Goal: Task Accomplishment & Management: Complete application form

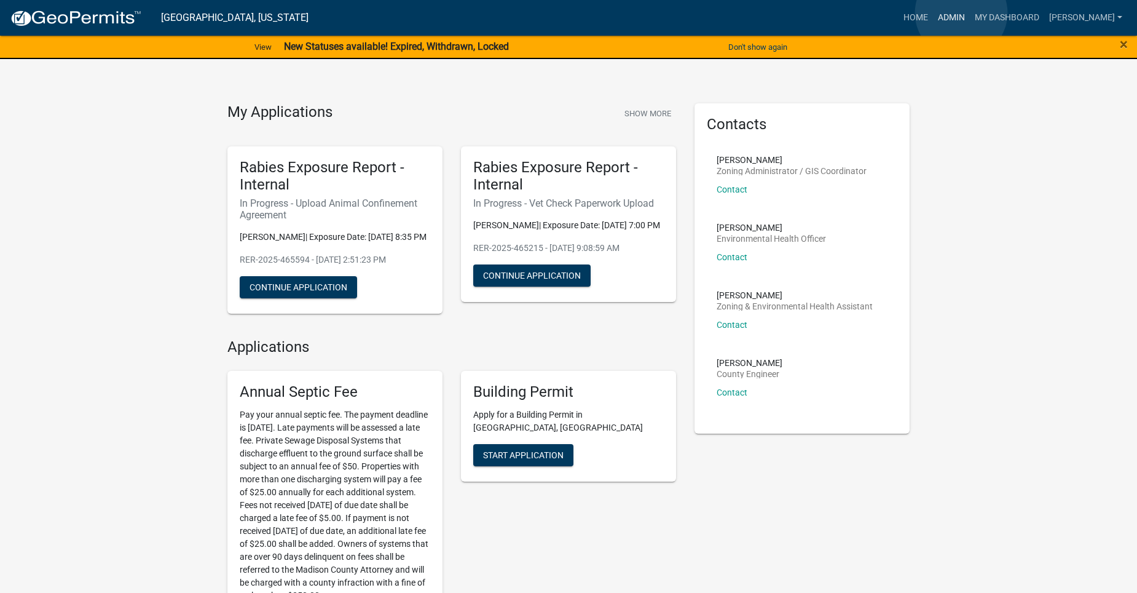
click at [961, 13] on link "Admin" at bounding box center [951, 17] width 37 height 23
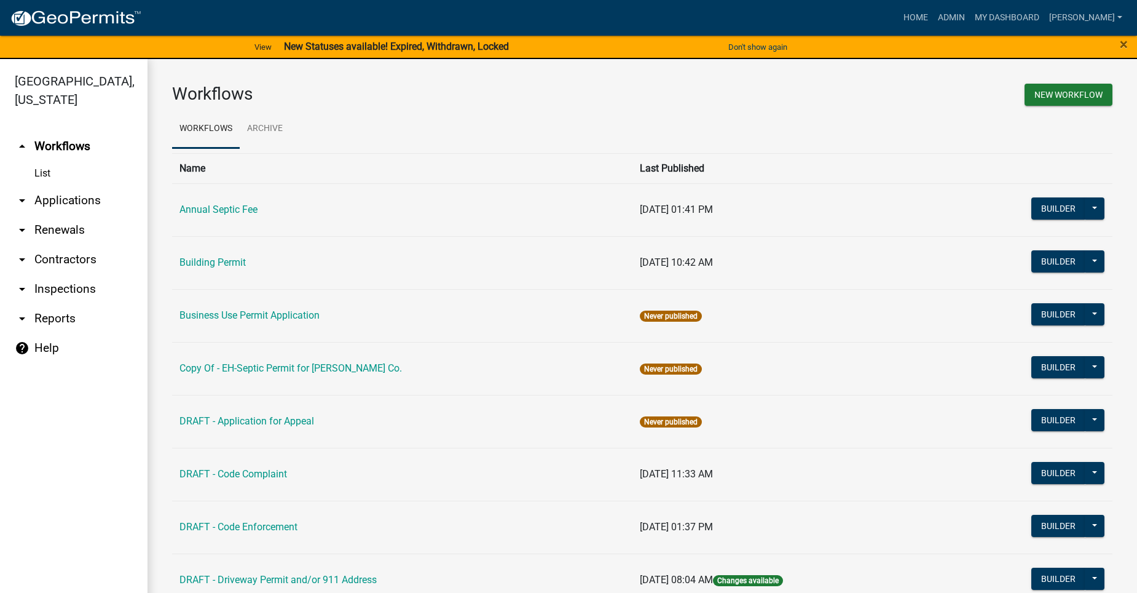
click at [84, 186] on link "arrow_drop_down Applications" at bounding box center [74, 201] width 148 height 30
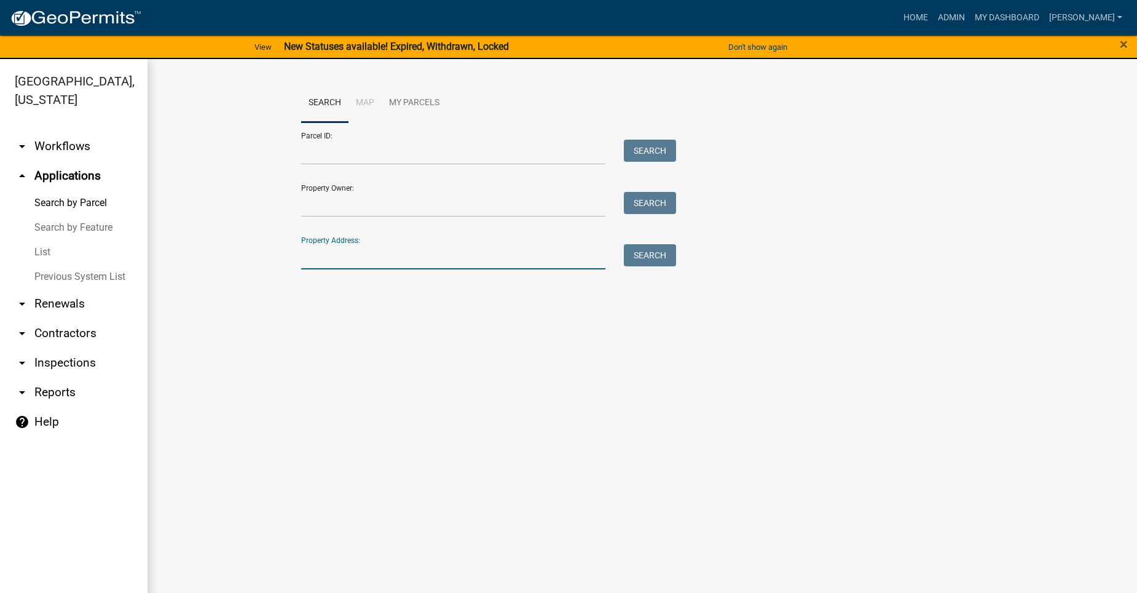
click at [345, 251] on input "Property Address:" at bounding box center [453, 256] width 304 height 25
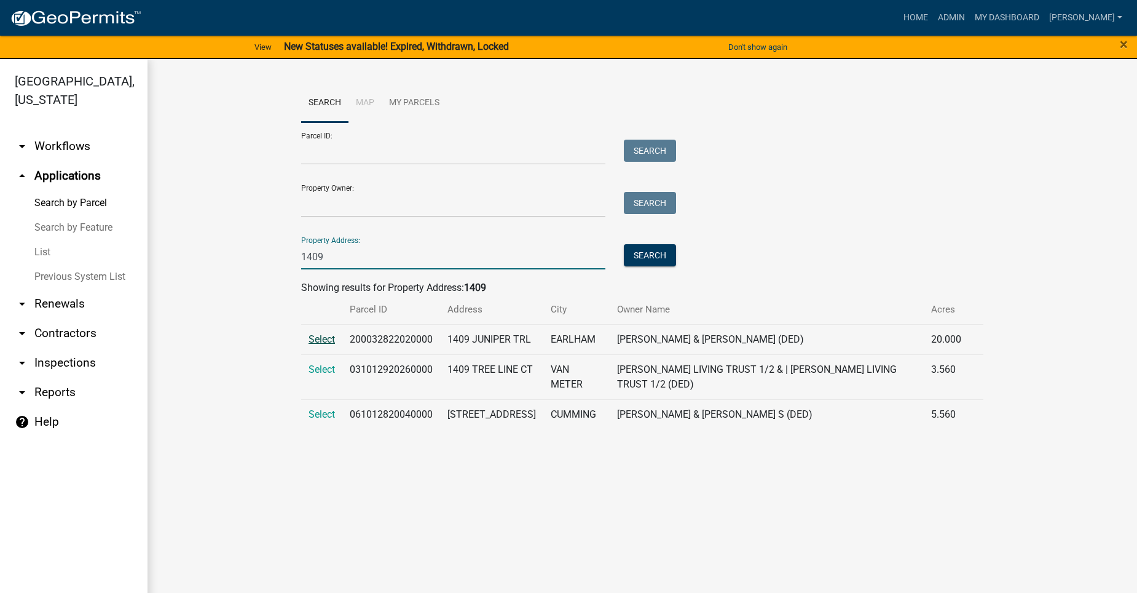
type input "1409"
click at [315, 341] on span "Select" at bounding box center [322, 339] width 26 height 12
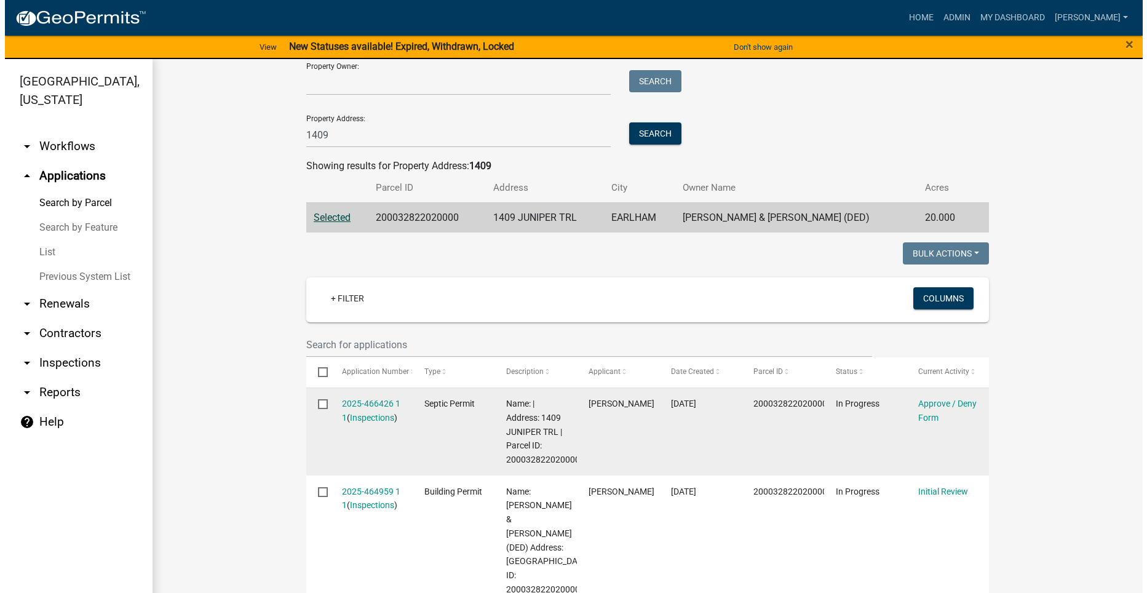
scroll to position [184, 0]
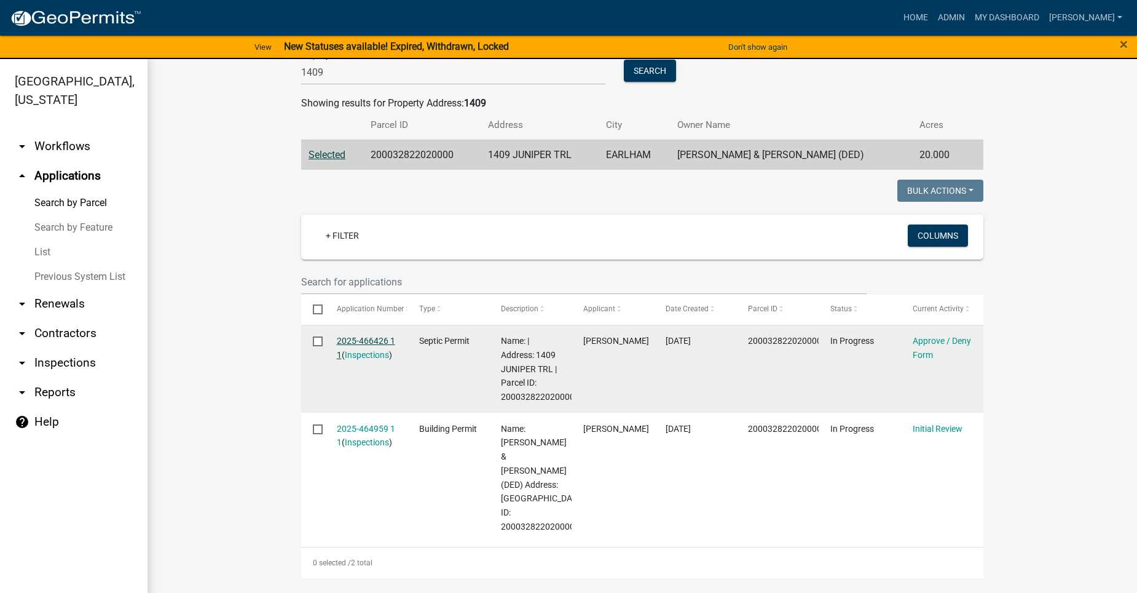
click at [365, 336] on link "2025-466426 1 1" at bounding box center [366, 348] width 58 height 24
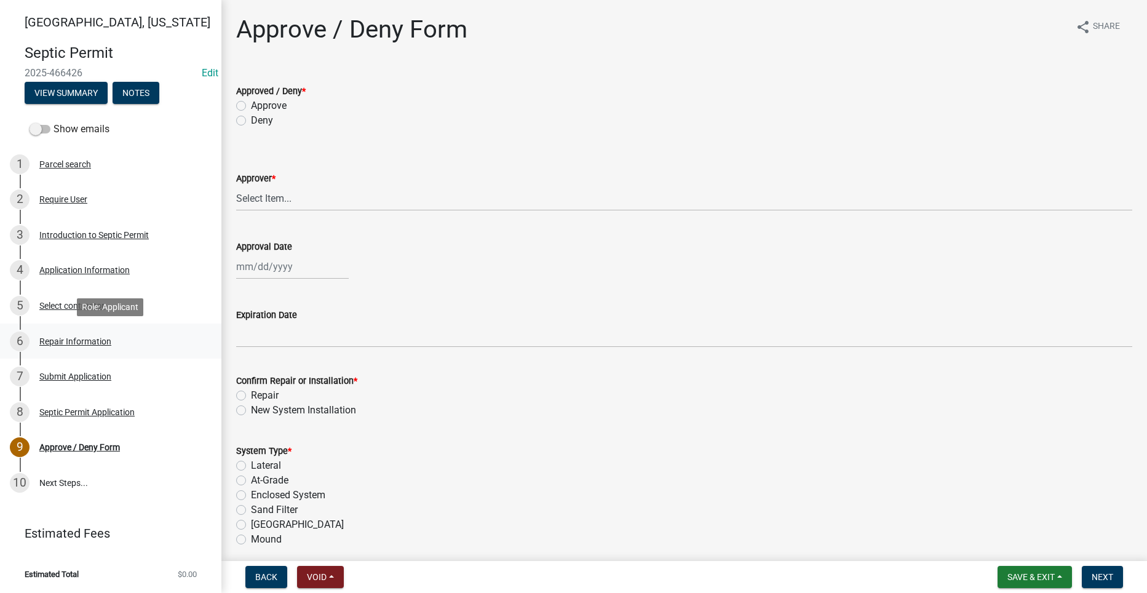
click at [49, 337] on div "Repair Information" at bounding box center [75, 341] width 72 height 9
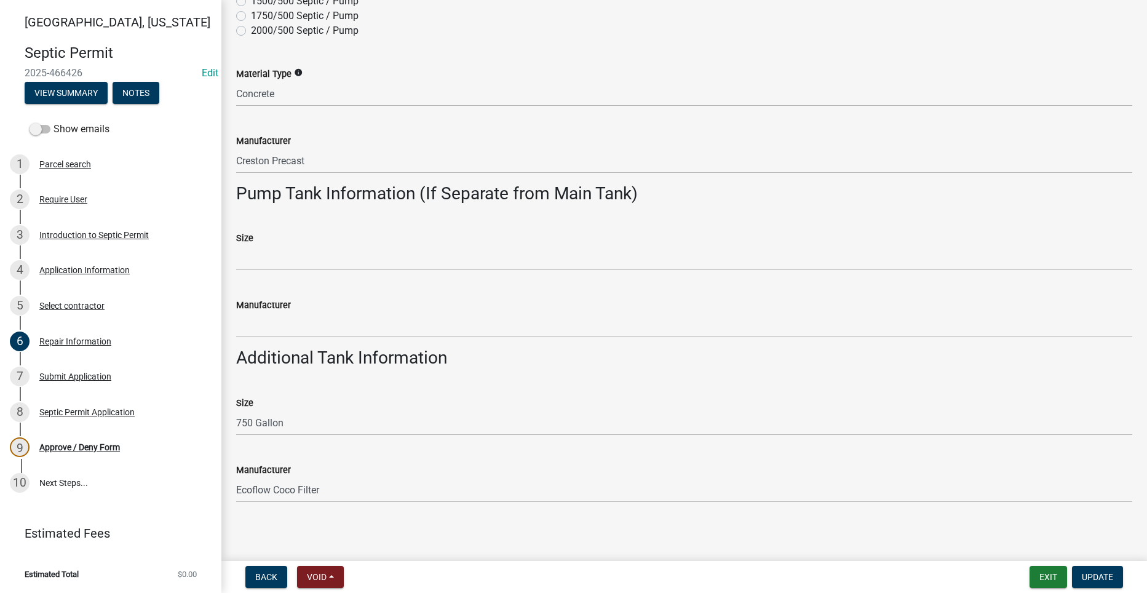
scroll to position [372, 0]
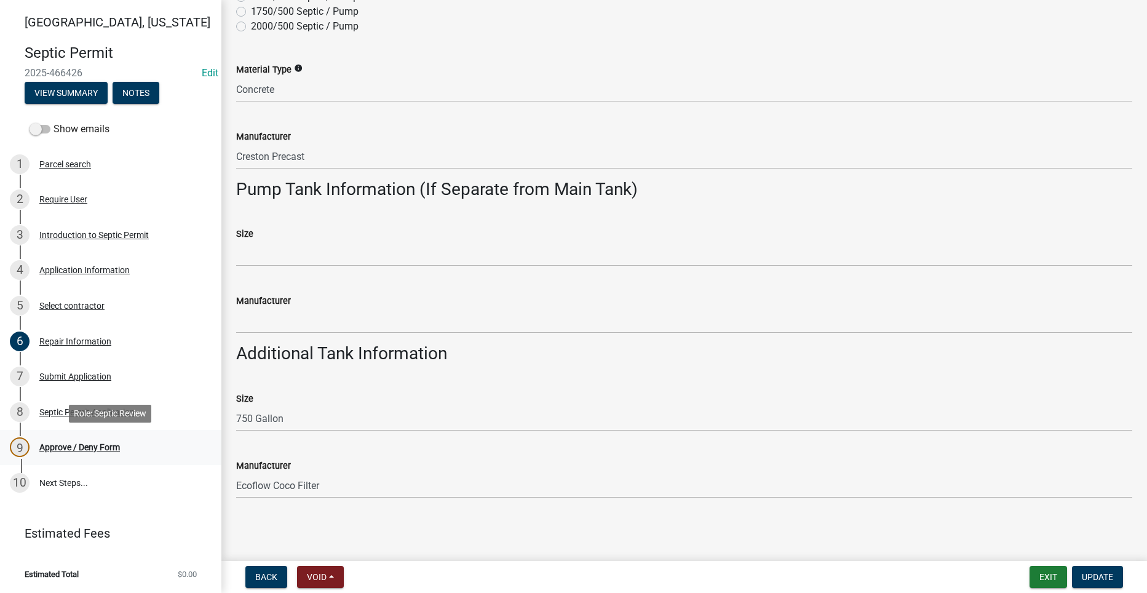
click at [85, 443] on div "Approve / Deny Form" at bounding box center [79, 447] width 81 height 9
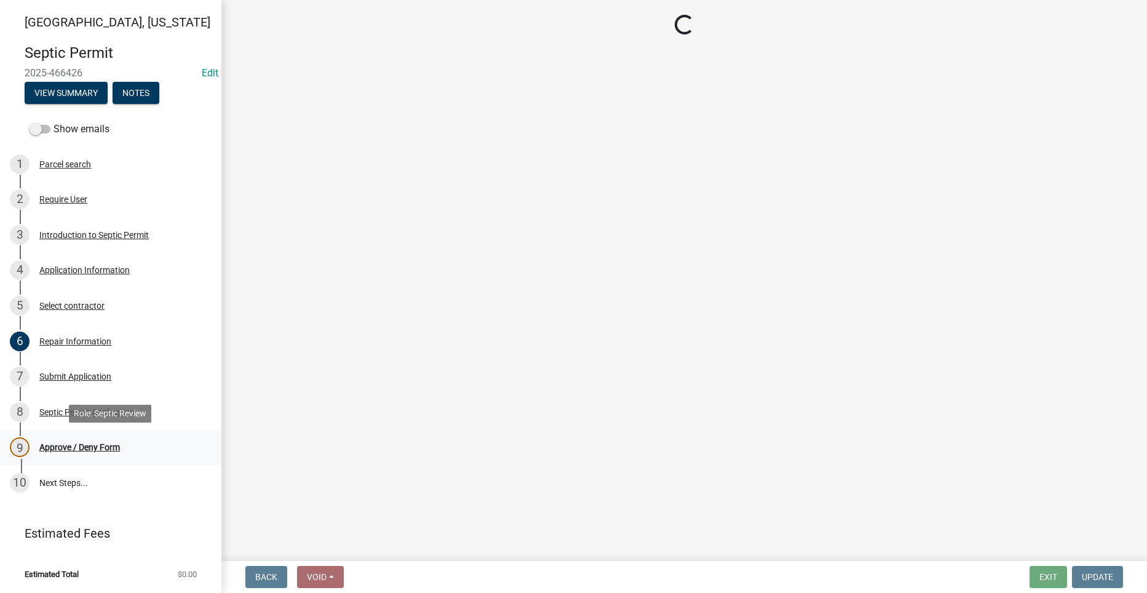
scroll to position [0, 0]
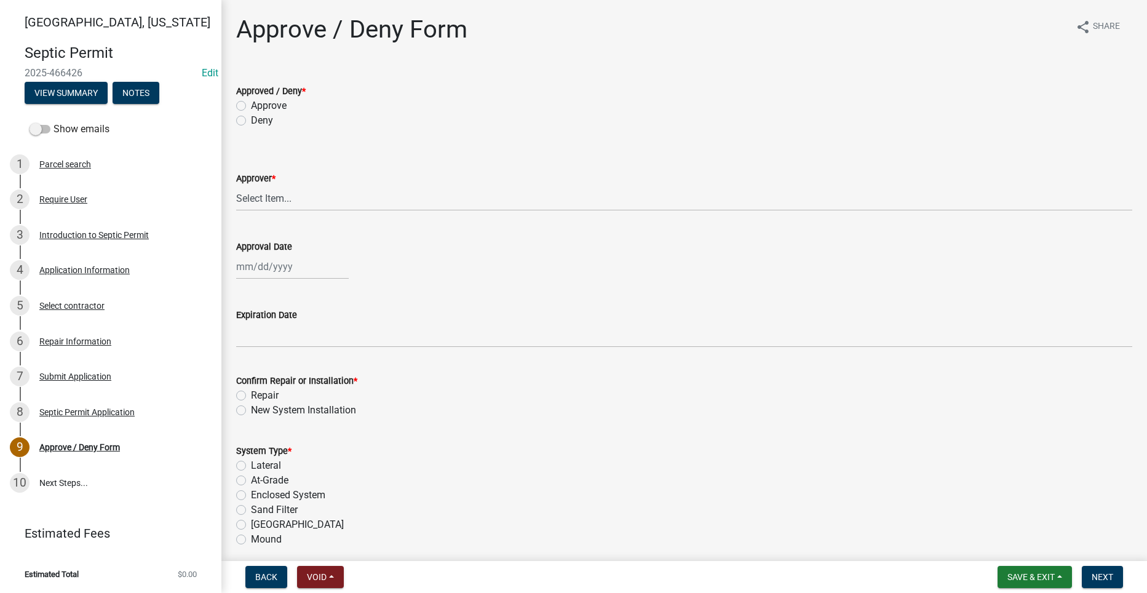
click at [251, 108] on label "Approve" at bounding box center [269, 105] width 36 height 15
click at [251, 106] on input "Approve" at bounding box center [255, 102] width 8 height 8
radio input "true"
click at [243, 201] on select "Select Item... [PERSON_NAME] [PERSON_NAME] [PERSON_NAME]" at bounding box center [684, 198] width 896 height 25
click at [236, 186] on select "Select Item... [PERSON_NAME] [PERSON_NAME] [PERSON_NAME]" at bounding box center [684, 198] width 896 height 25
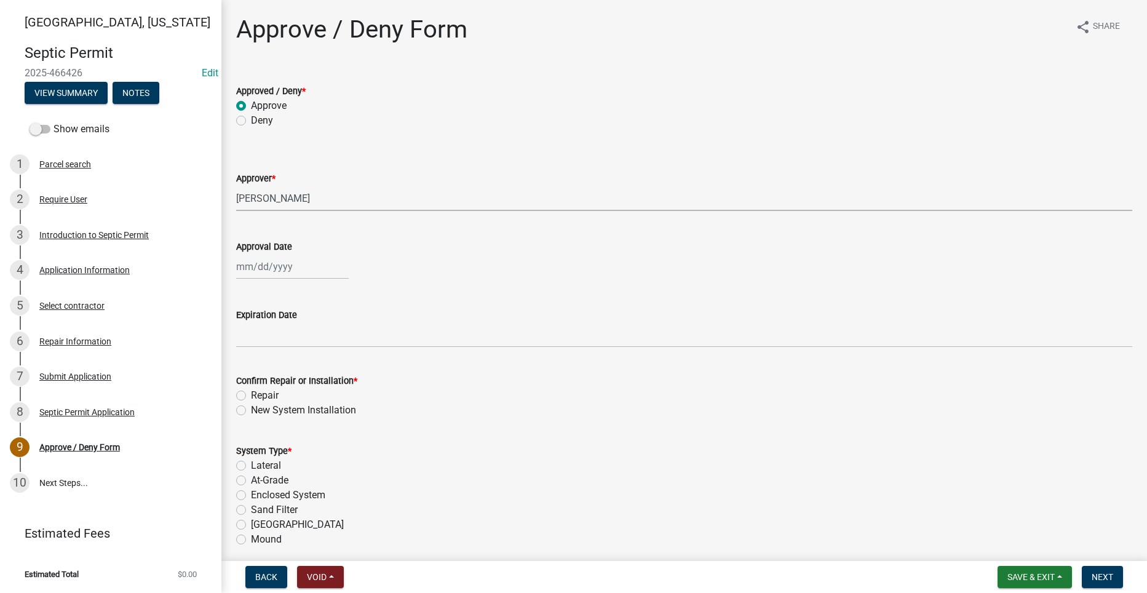
select select "2a766554-95f9-4f5e-8bc4-c4203ac60b7b"
click at [260, 272] on div at bounding box center [292, 266] width 113 height 25
select select "8"
select select "2025"
click at [288, 389] on div "20" at bounding box center [288, 391] width 20 height 20
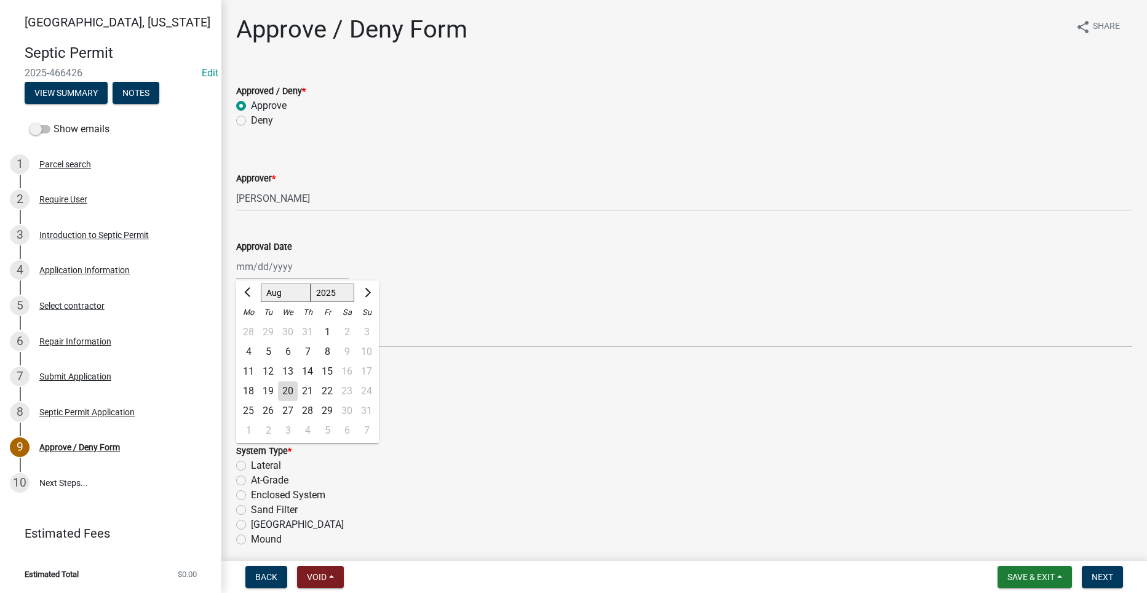
type input "[DATE]"
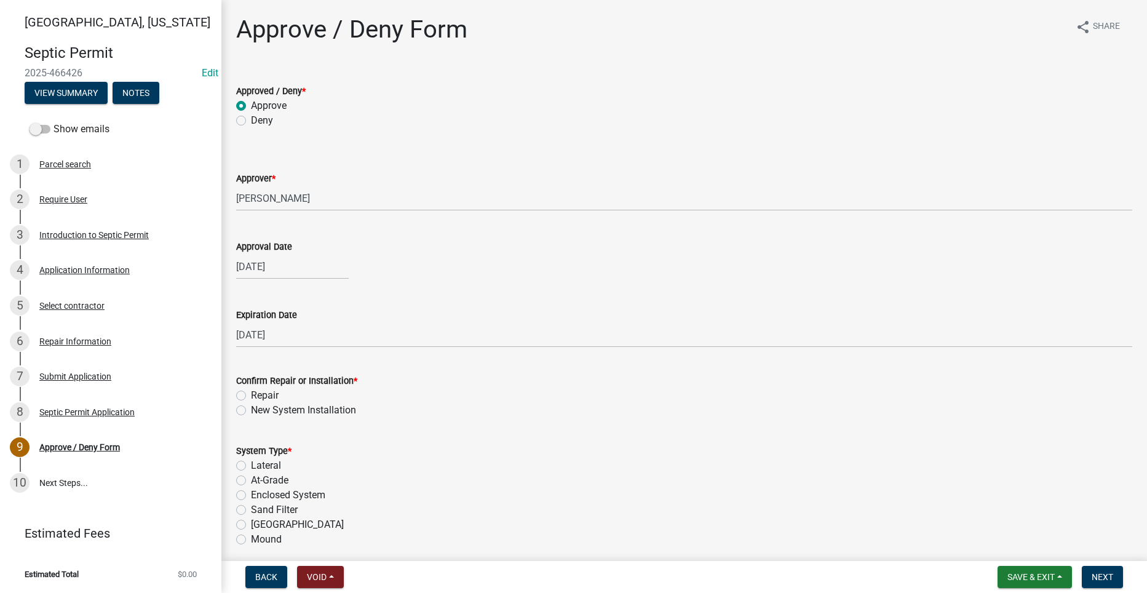
click at [251, 398] on label "Repair" at bounding box center [265, 395] width 28 height 15
click at [251, 396] on input "Repair" at bounding box center [255, 392] width 8 height 8
radio input "true"
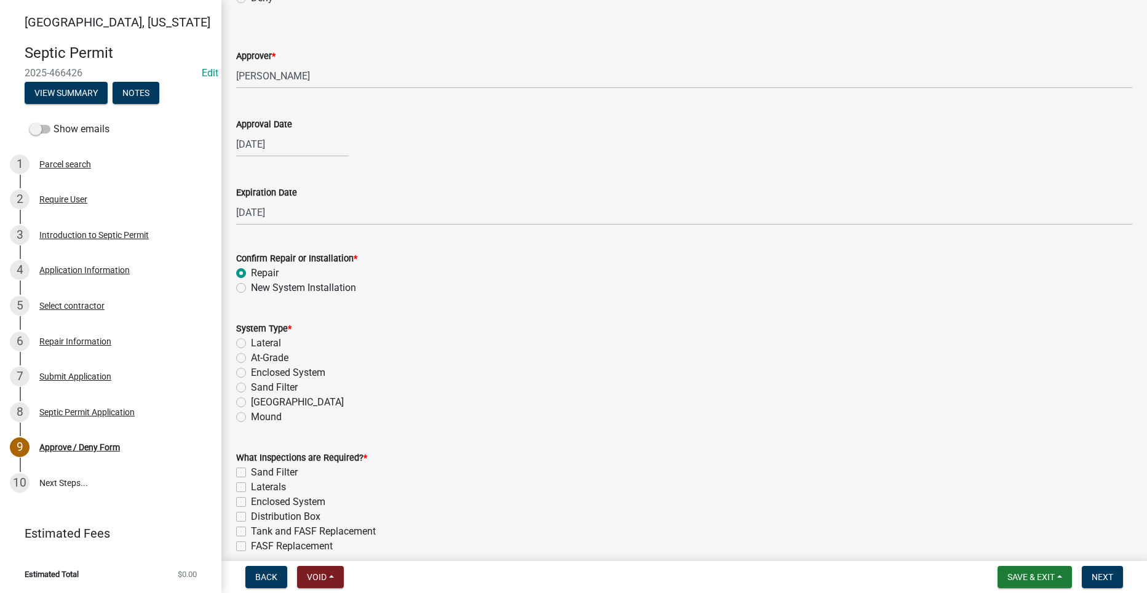
scroll to position [123, 0]
click at [251, 373] on label "Enclosed System" at bounding box center [288, 372] width 74 height 15
click at [251, 373] on input "Enclosed System" at bounding box center [255, 369] width 8 height 8
radio input "true"
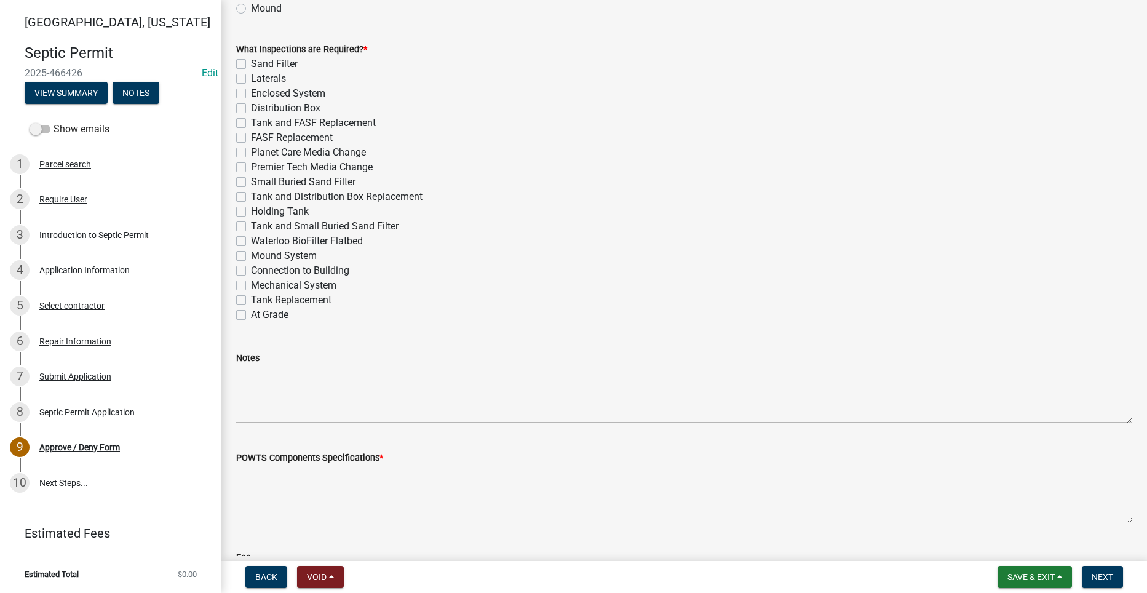
scroll to position [553, 0]
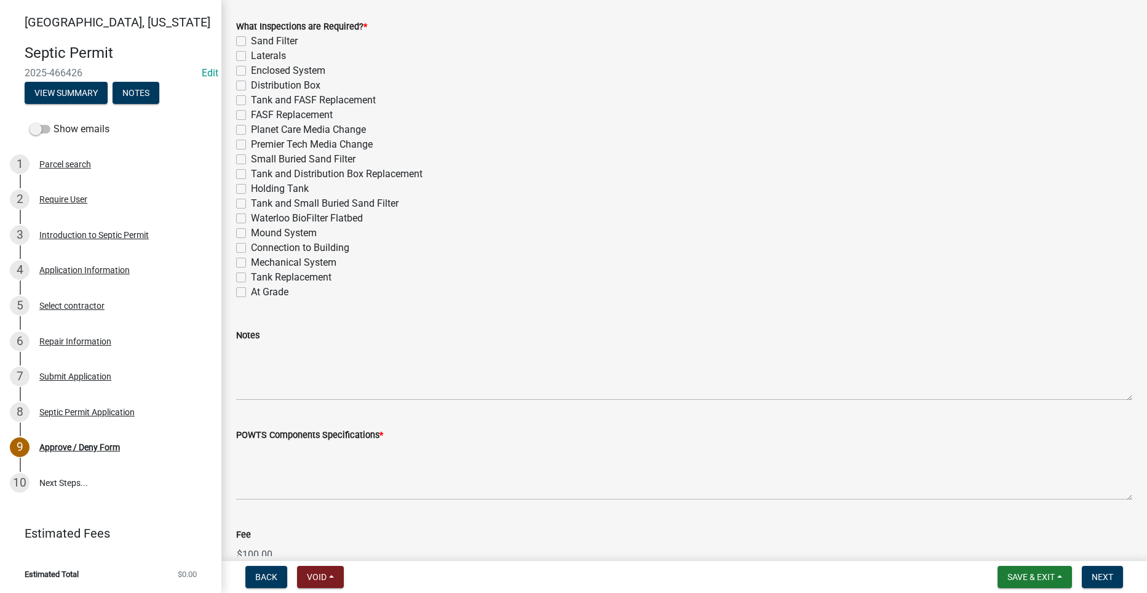
click at [251, 248] on label "Connection to Building" at bounding box center [300, 247] width 98 height 15
click at [251, 248] on input "Connection to Building" at bounding box center [255, 244] width 8 height 8
checkbox input "true"
checkbox input "false"
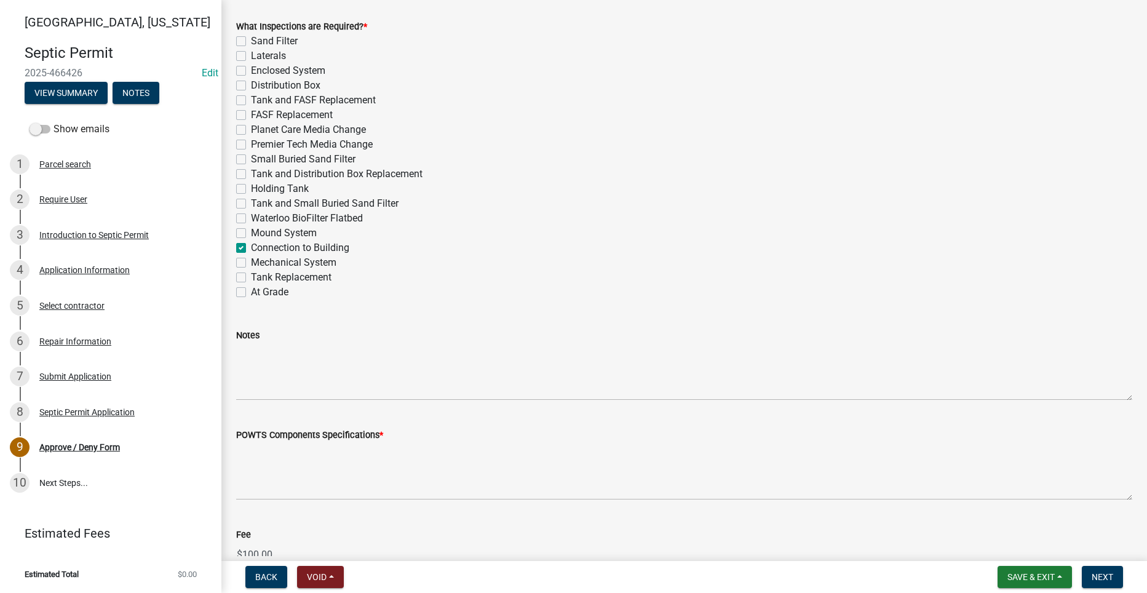
checkbox input "false"
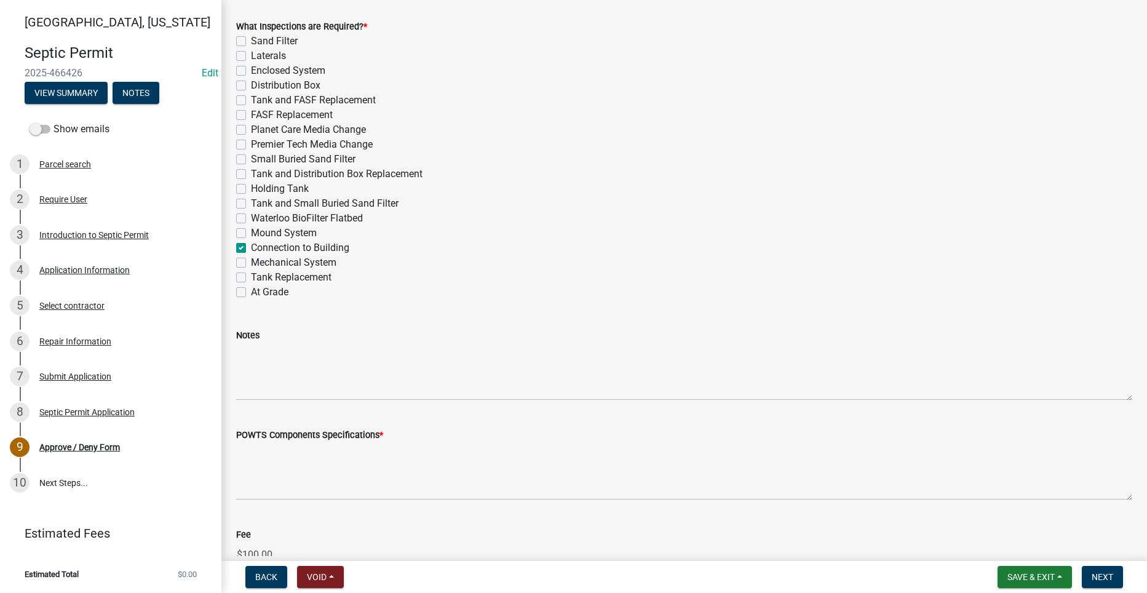
checkbox input "false"
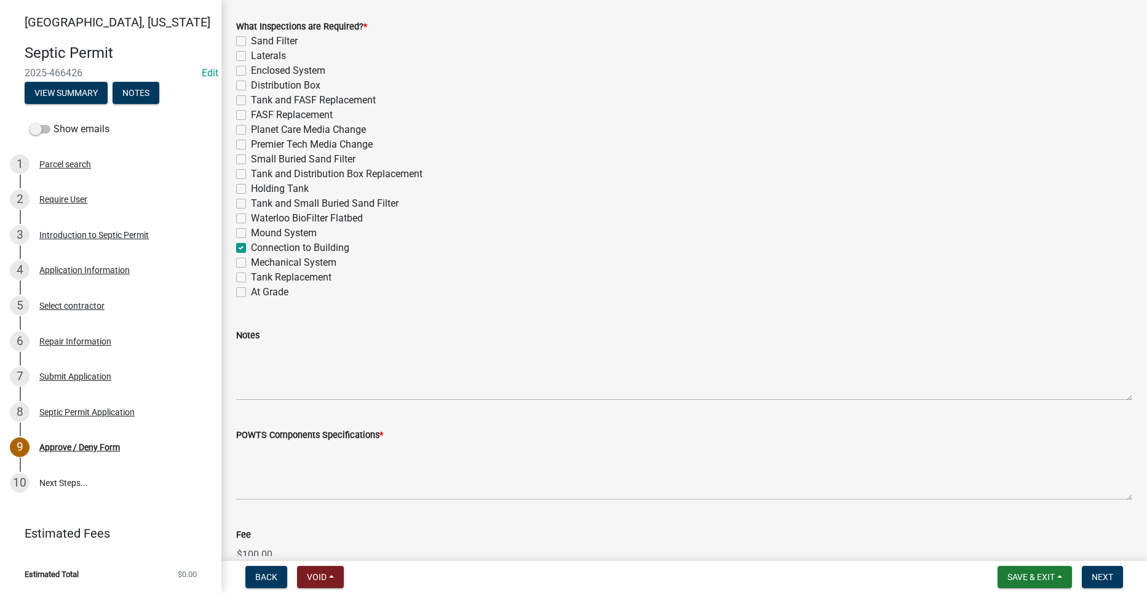
checkbox input "false"
checkbox input "true"
checkbox input "false"
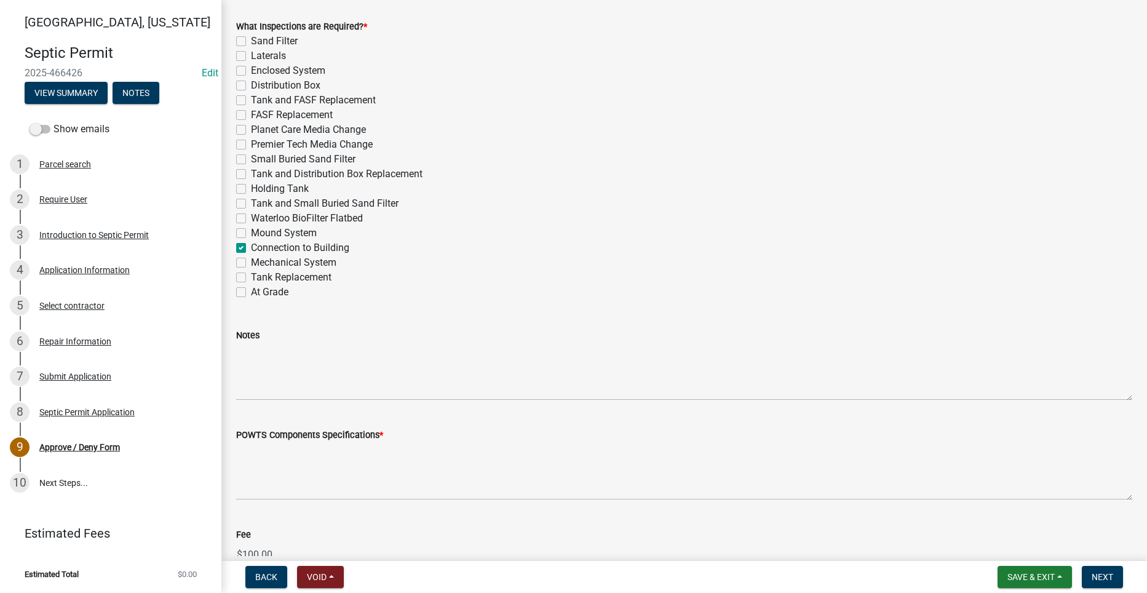
checkbox input "false"
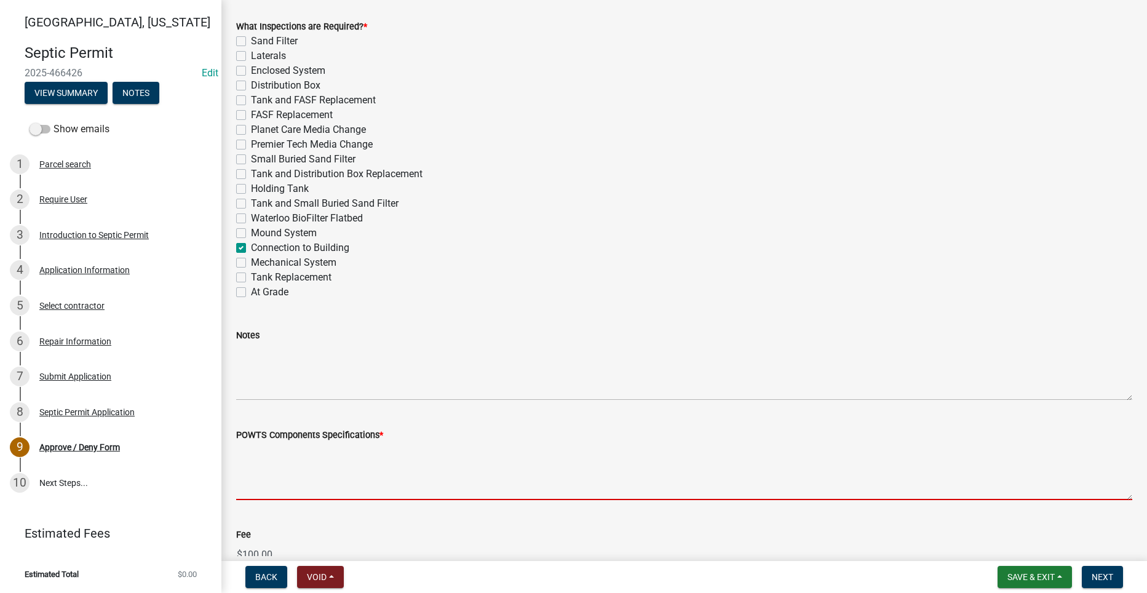
click at [349, 481] on textarea "POWTS Components Specifications *" at bounding box center [684, 471] width 896 height 58
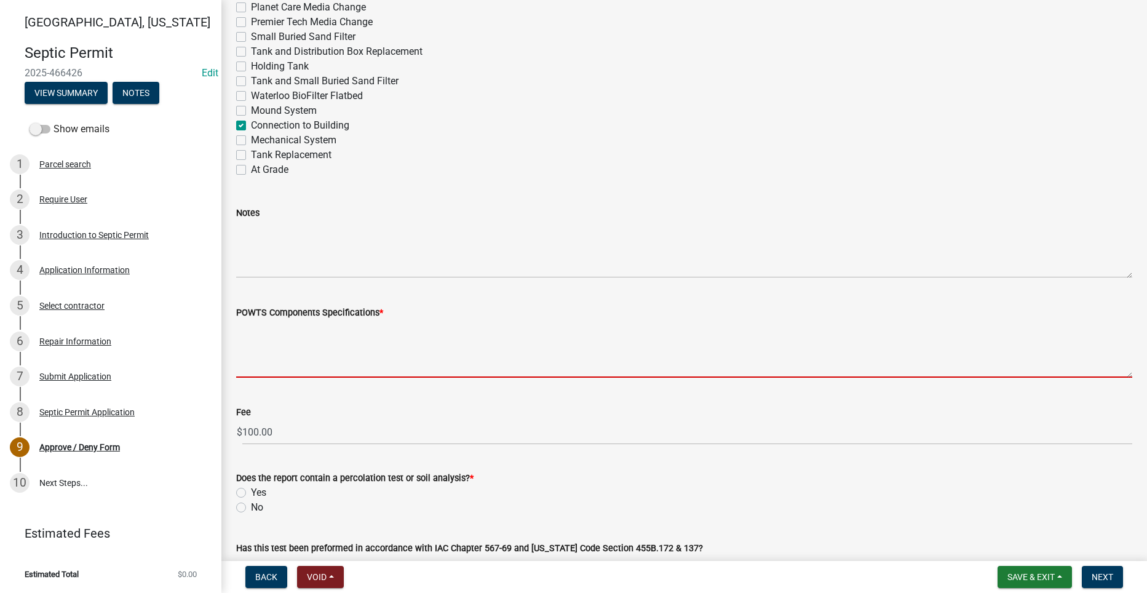
scroll to position [676, 0]
click at [245, 508] on div "Does the report contain a percolation test or soil analysis? * Yes No" at bounding box center [684, 492] width 896 height 44
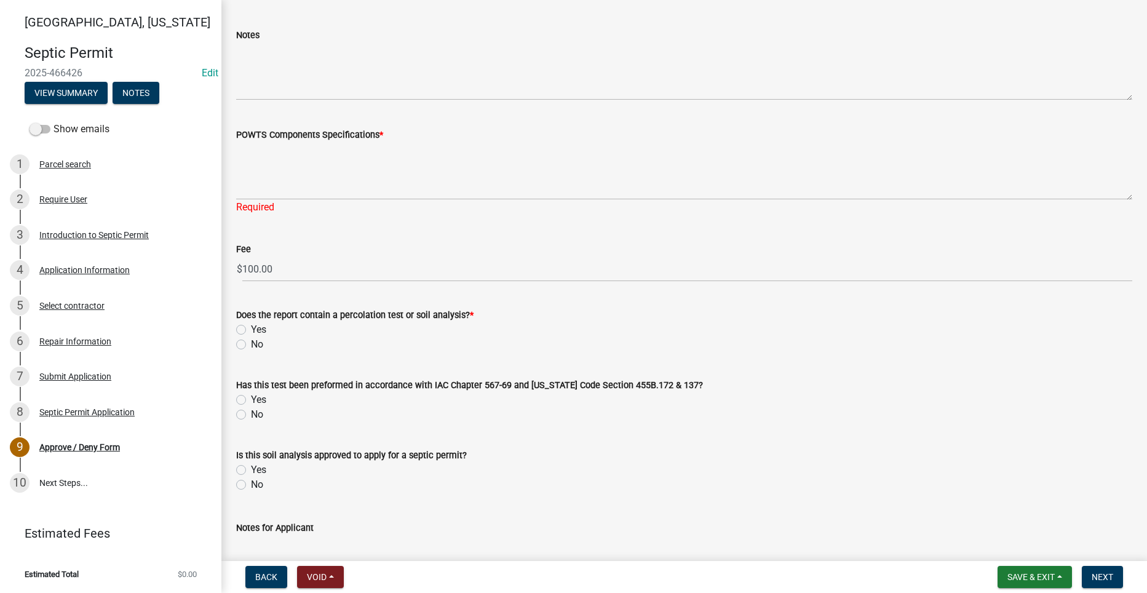
scroll to position [861, 0]
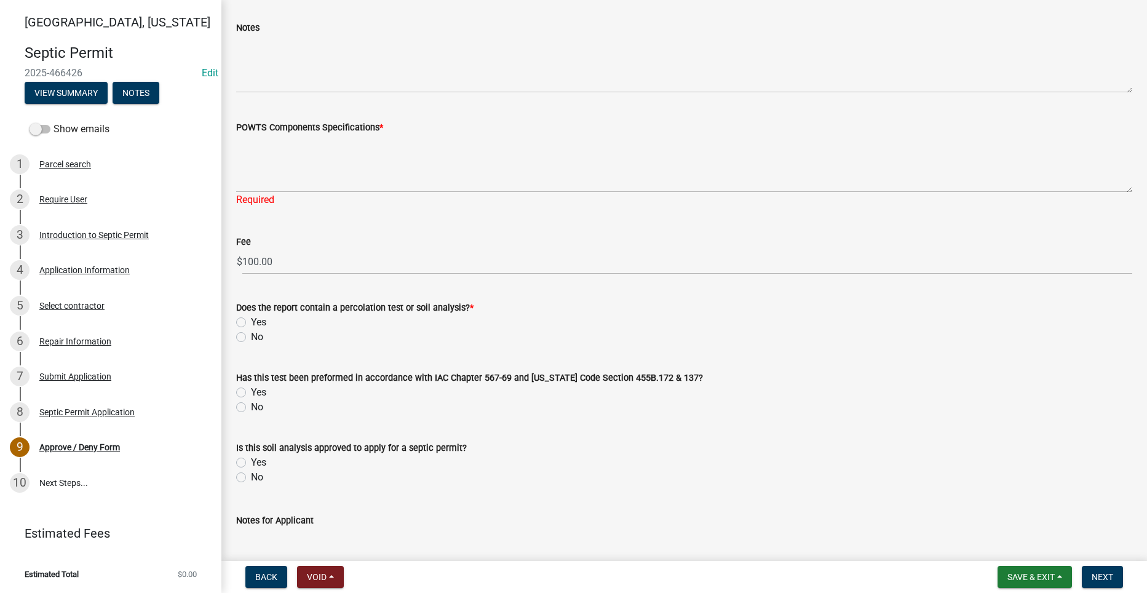
click at [251, 336] on label "No" at bounding box center [257, 337] width 12 height 15
click at [251, 336] on input "No" at bounding box center [255, 334] width 8 height 8
radio input "true"
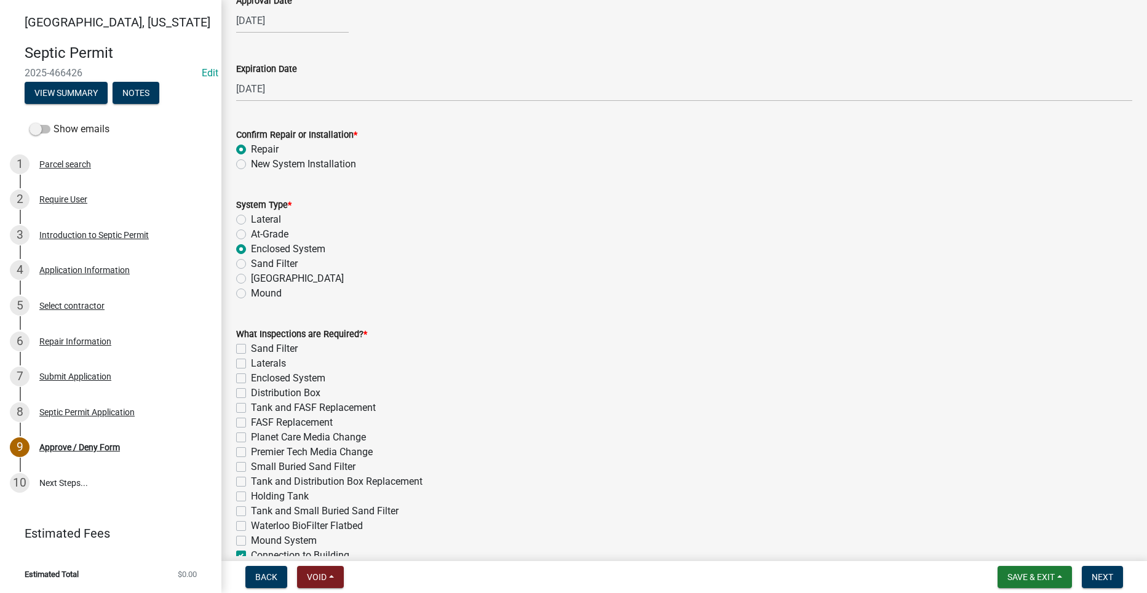
scroll to position [369, 0]
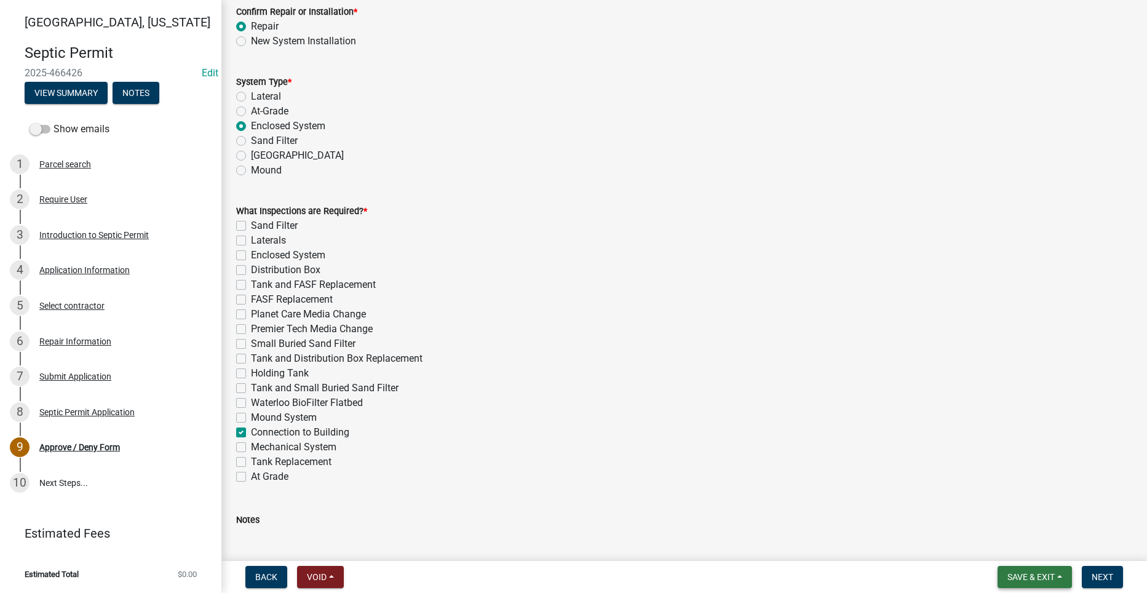
click at [1023, 572] on span "Save & Exit" at bounding box center [1030, 577] width 47 height 10
click at [1003, 515] on button "Save" at bounding box center [1022, 515] width 98 height 30
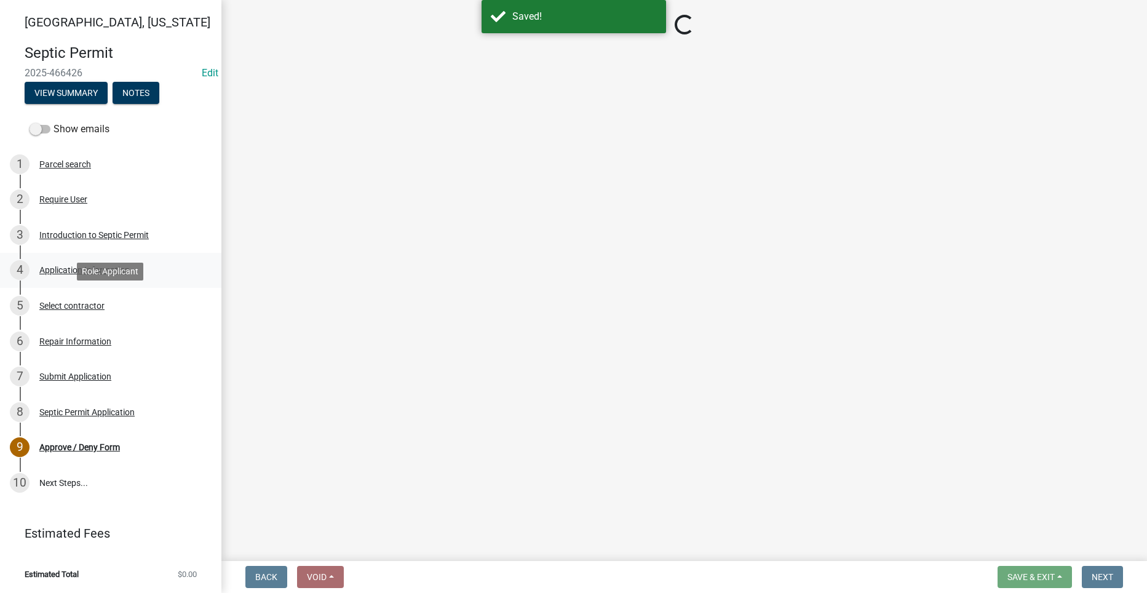
select select "2a766554-95f9-4f5e-8bc4-c4203ac60b7b"
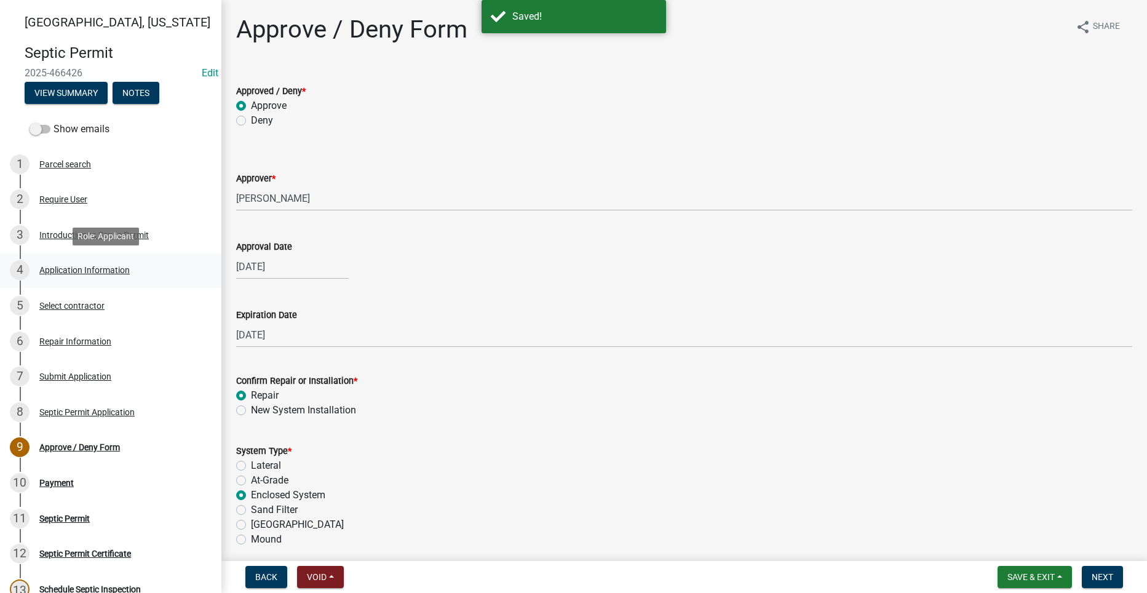
click at [69, 263] on div "4 Application Information" at bounding box center [106, 270] width 192 height 20
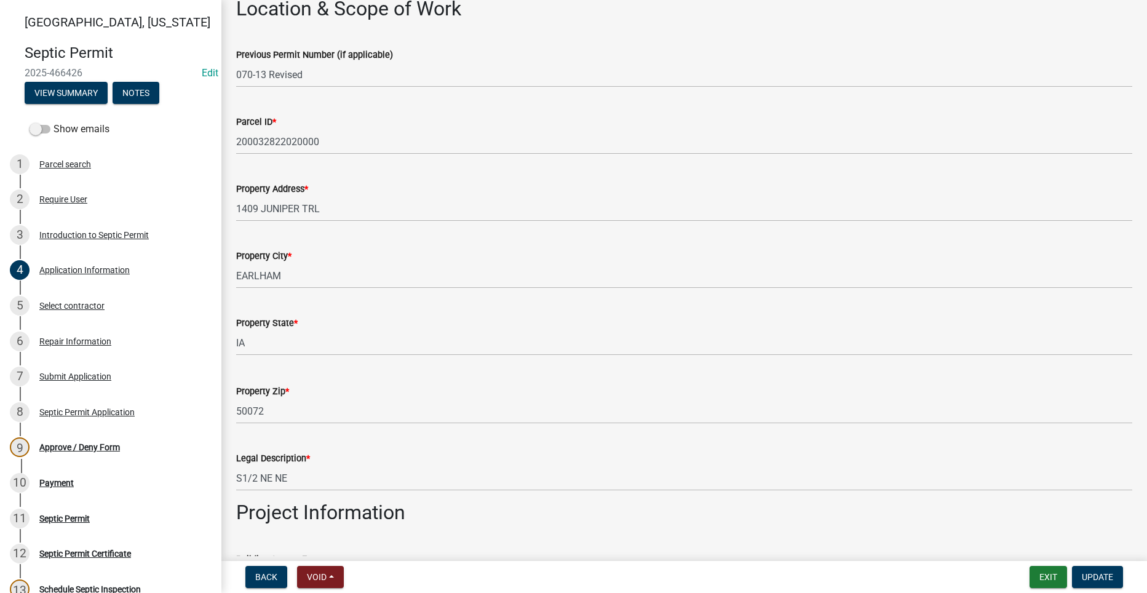
scroll to position [826, 0]
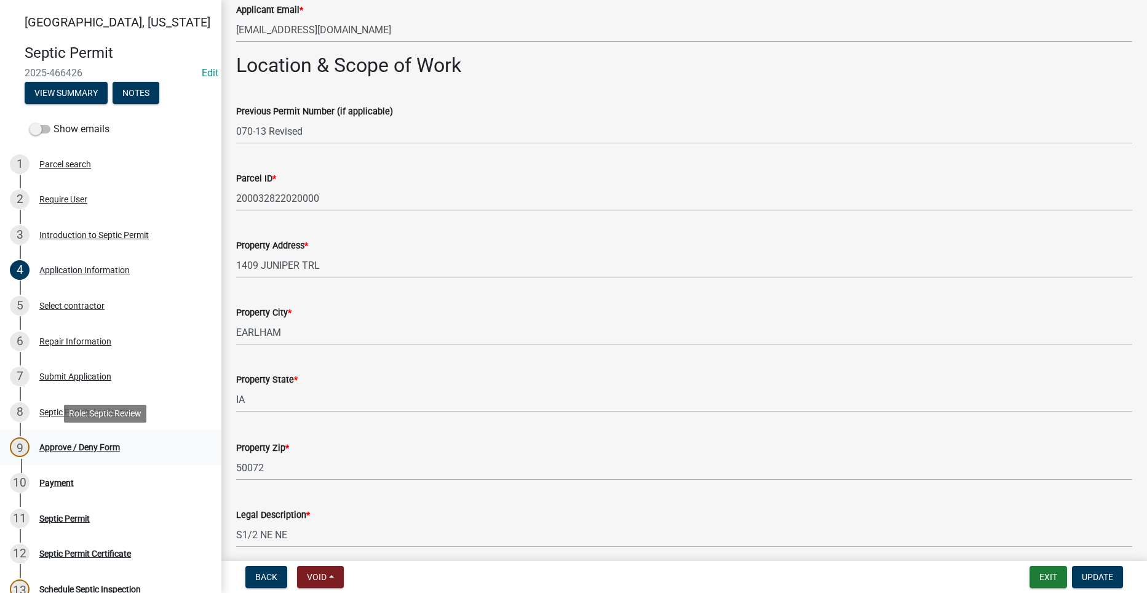
click at [109, 451] on div "Approve / Deny Form" at bounding box center [79, 447] width 81 height 9
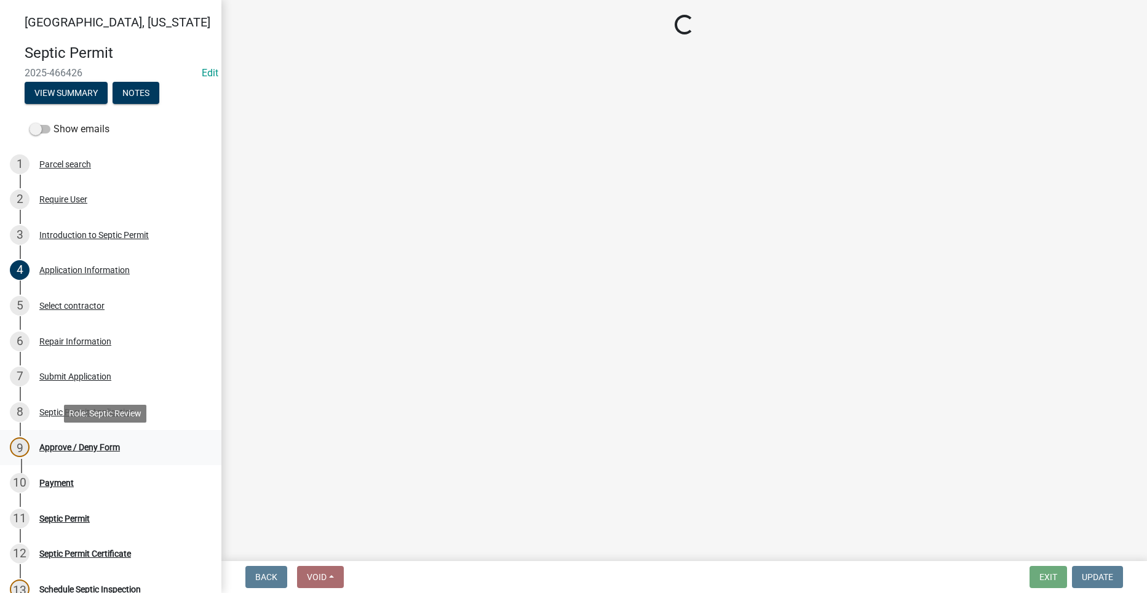
scroll to position [0, 0]
select select "2a766554-95f9-4f5e-8bc4-c4203ac60b7b"
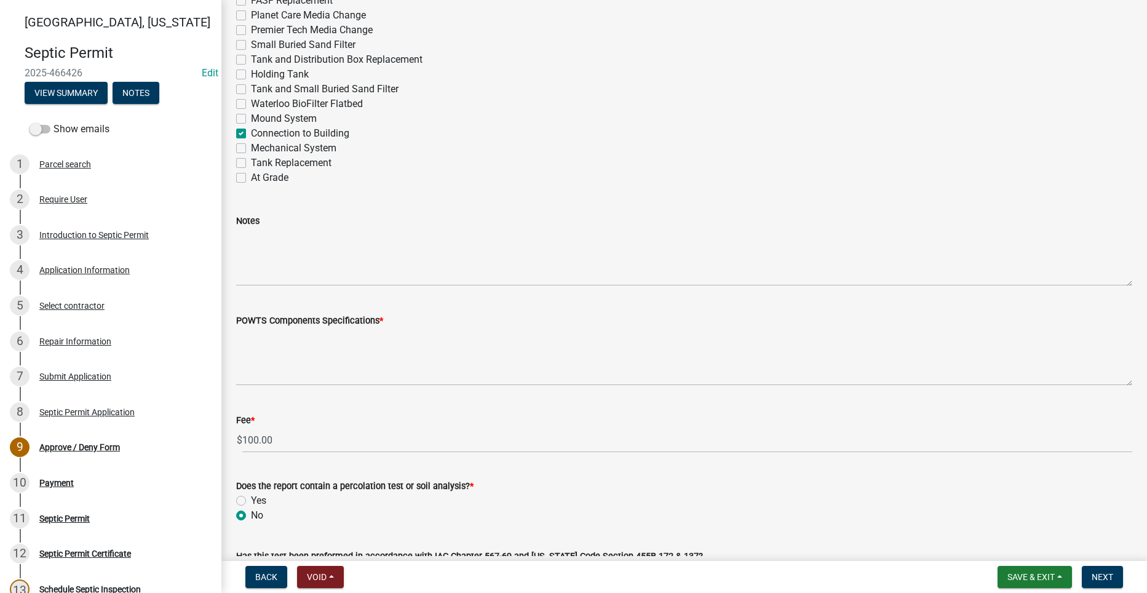
scroll to position [676, 0]
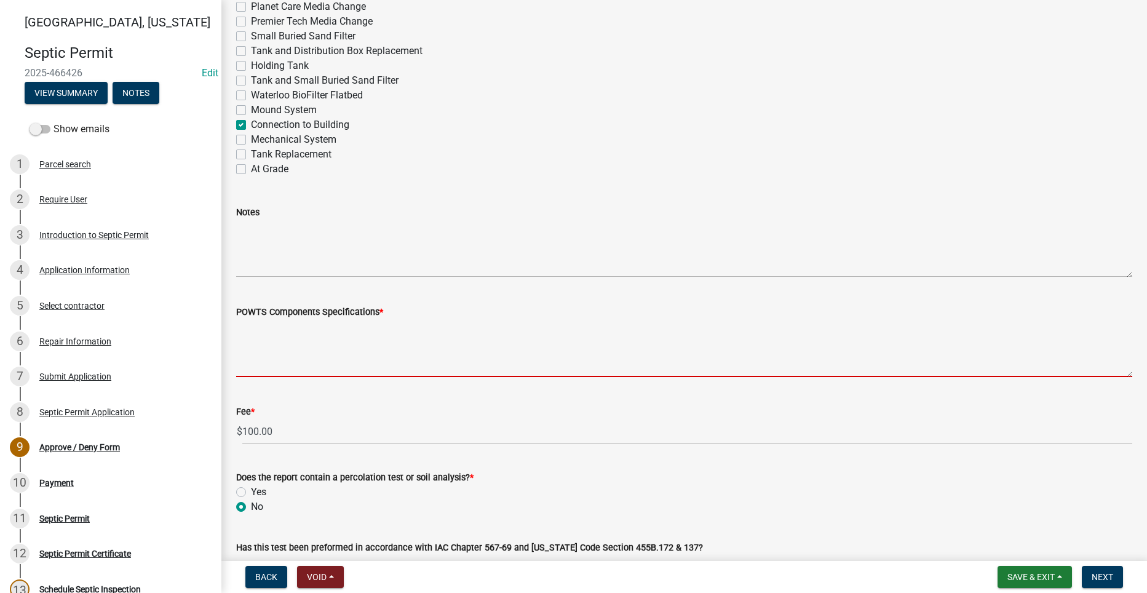
click at [354, 361] on textarea "POWTS Components Specifications *" at bounding box center [684, 348] width 896 height 58
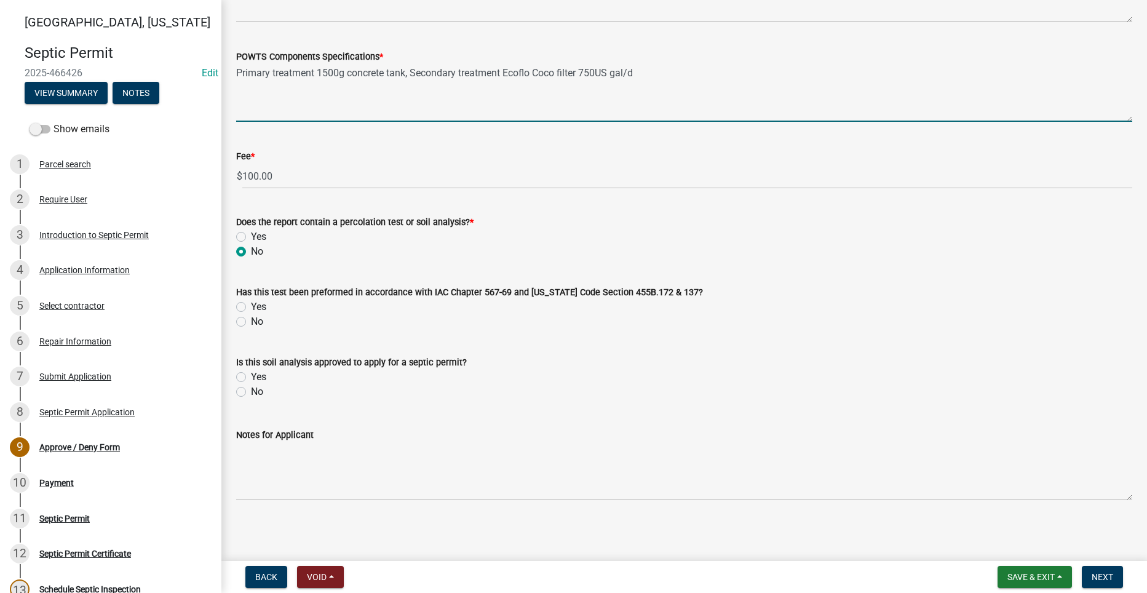
scroll to position [933, 0]
type textarea "Primary treatment 1500g concrete tank, Secondary treatment Ecoflo Coco filter 7…"
click at [1106, 572] on span "Next" at bounding box center [1102, 577] width 22 height 10
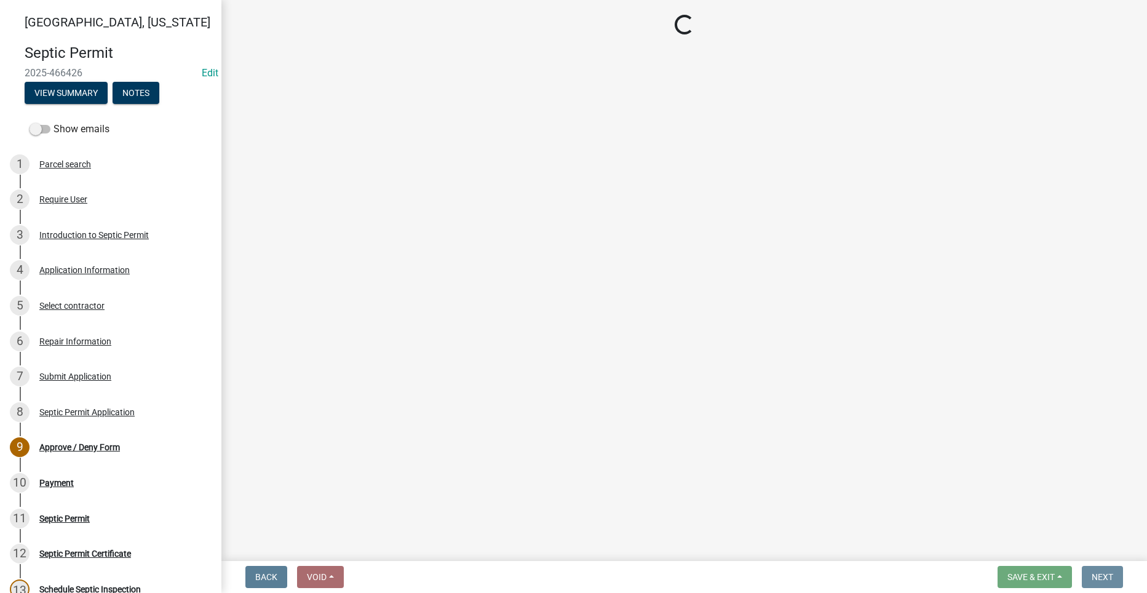
scroll to position [0, 0]
